Goal: Information Seeking & Learning: Learn about a topic

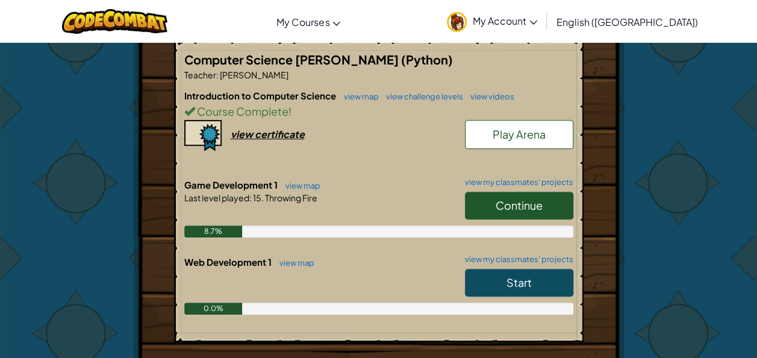
scroll to position [237, 0]
click at [478, 202] on link "Continue" at bounding box center [519, 205] width 108 height 28
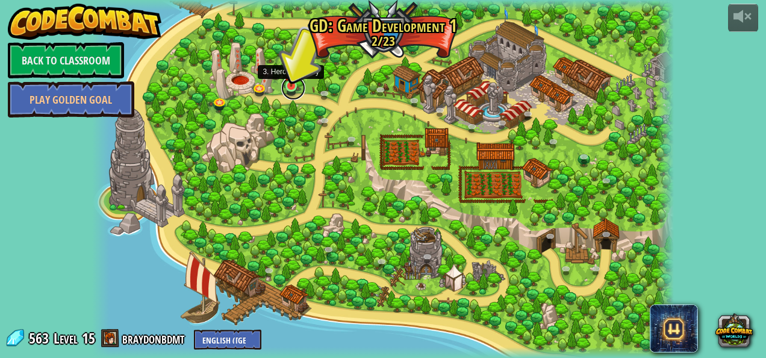
click at [294, 87] on link at bounding box center [293, 88] width 24 height 24
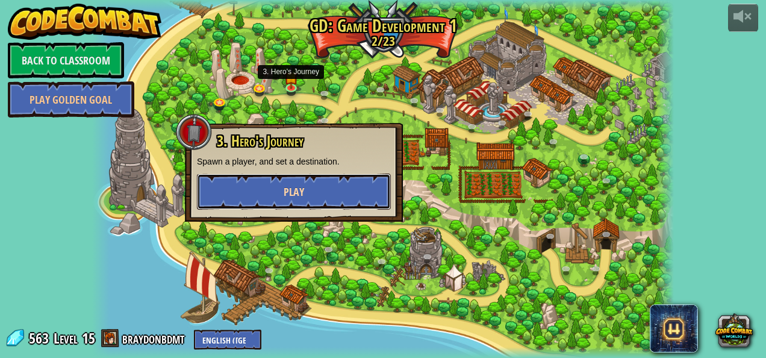
click at [317, 173] on button "Play" at bounding box center [294, 191] width 194 height 36
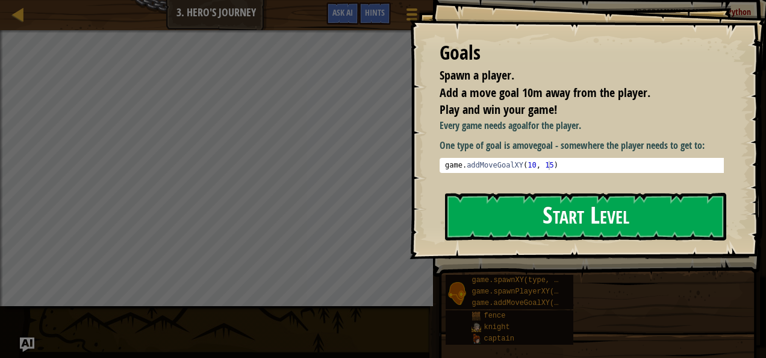
click at [452, 229] on button "Start Level" at bounding box center [585, 217] width 281 height 48
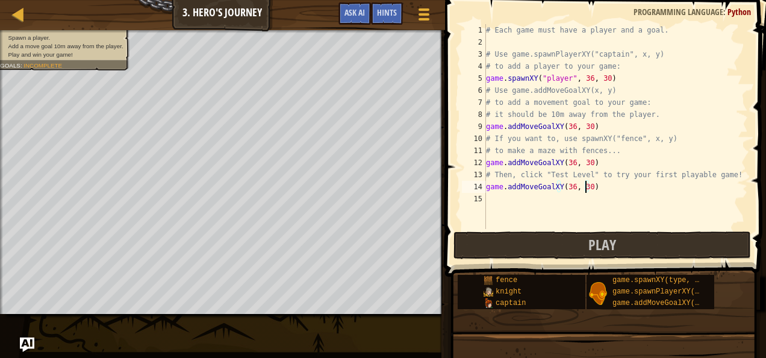
click at [587, 184] on div "# Each game must have a player and a goal. # Use game.spawnPlayerXY("captain", …" at bounding box center [616, 138] width 264 height 229
type textarea "game.addMoveGoalXY(36, 30)"
click at [593, 190] on div "# Each game must have a player and a goal. # Use game.spawnPlayerXY("captain", …" at bounding box center [616, 138] width 264 height 229
click at [506, 202] on div "# Each game must have a player and a goal. # Use game.spawnPlayerXY("captain", …" at bounding box center [616, 138] width 264 height 229
click at [599, 187] on div "# Each game must have a player and a goal. # Use game.spawnPlayerXY("captain", …" at bounding box center [616, 138] width 264 height 229
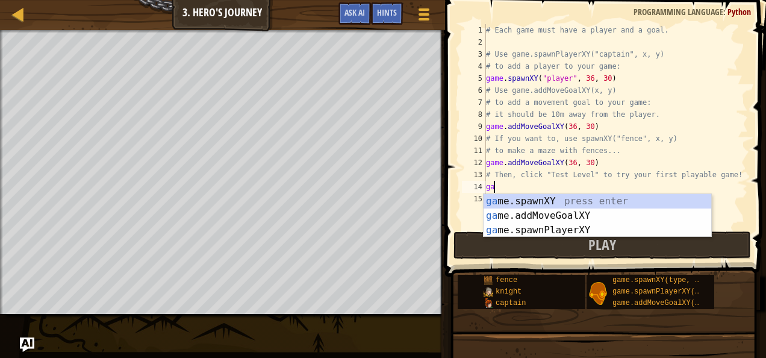
type textarea "g"
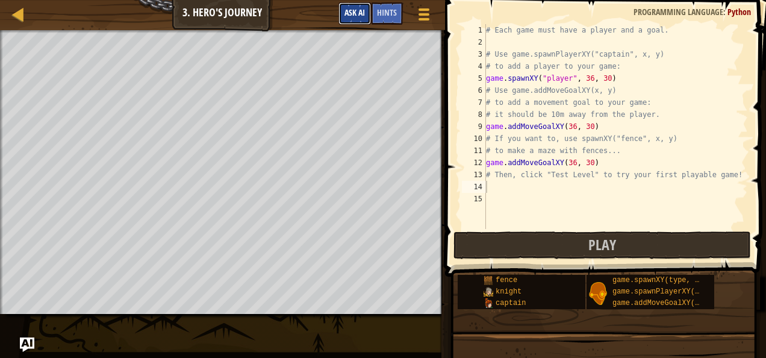
click at [355, 17] on span "Ask AI" at bounding box center [355, 12] width 20 height 11
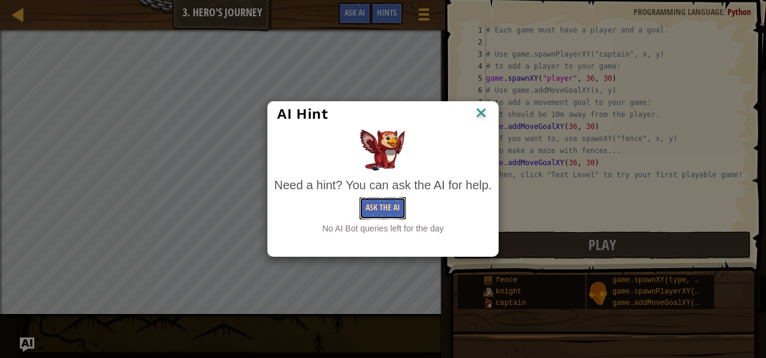
click at [369, 207] on button "Ask the AI" at bounding box center [383, 208] width 46 height 22
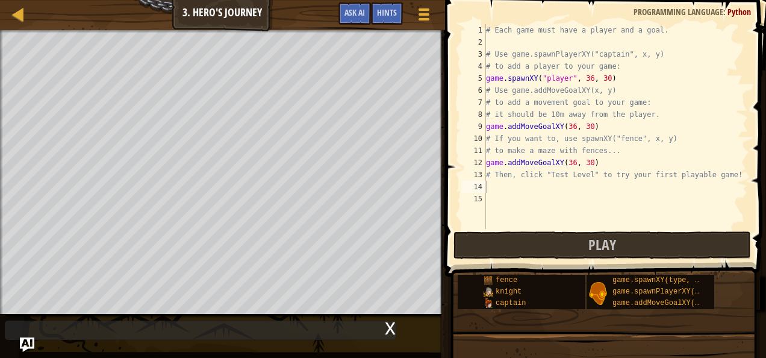
click at [386, 322] on div "x" at bounding box center [390, 327] width 11 height 12
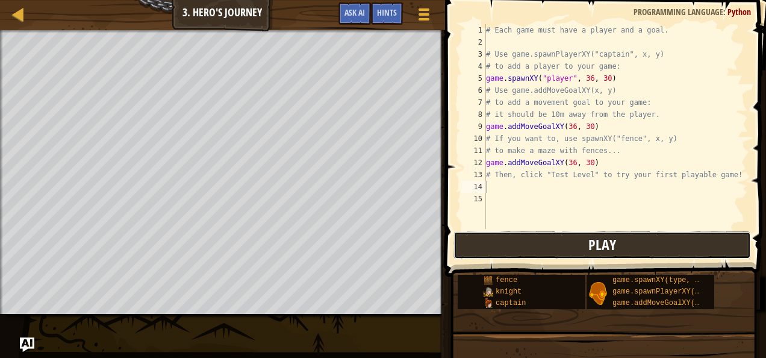
click at [550, 252] on button "Play" at bounding box center [603, 245] width 298 height 28
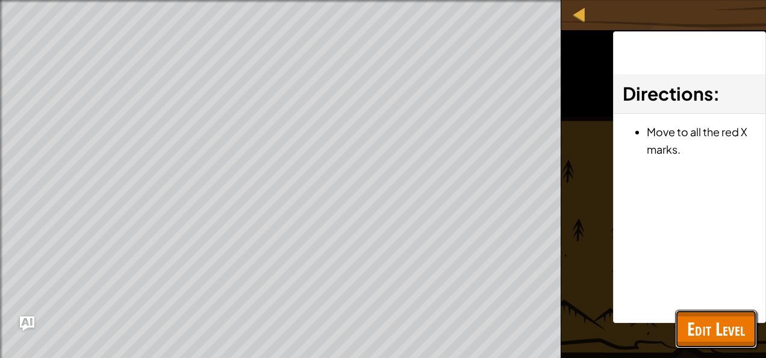
click at [697, 319] on span "Edit Level" at bounding box center [716, 328] width 58 height 25
